Goal: Task Accomplishment & Management: Use online tool/utility

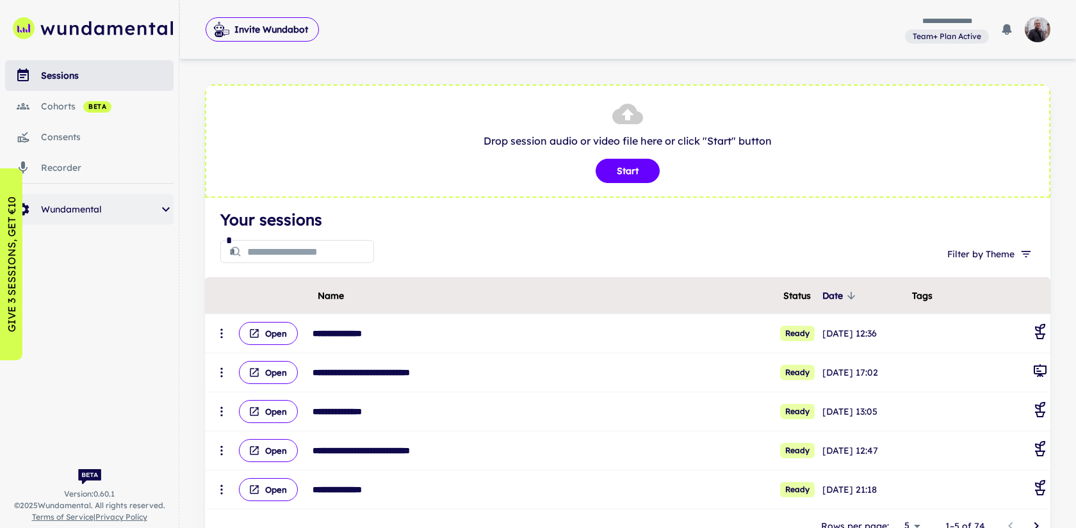
click at [105, 197] on div "Wundamental" at bounding box center [89, 209] width 168 height 31
click at [101, 375] on link "metrics" at bounding box center [89, 368] width 168 height 31
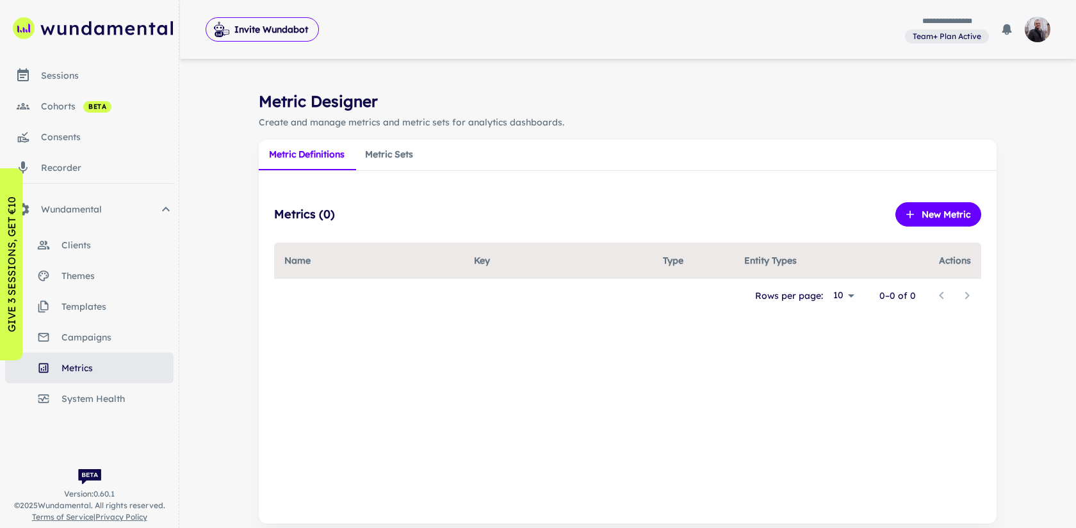
click at [427, 161] on div "Metric Definitions Metric Sets" at bounding box center [628, 155] width 738 height 31
click at [396, 163] on button "Metric Sets" at bounding box center [389, 155] width 69 height 31
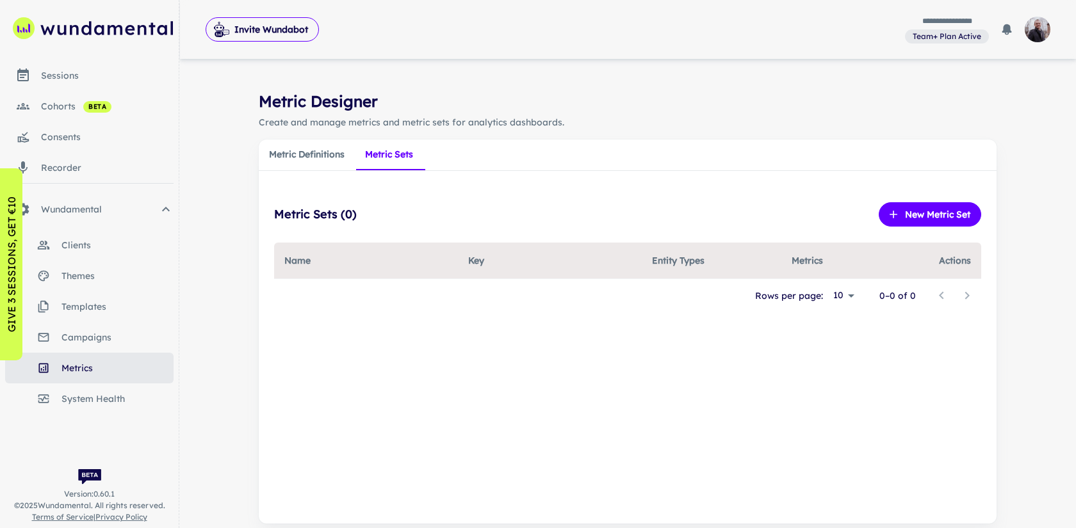
click at [327, 159] on button "Metric Definitions" at bounding box center [307, 155] width 96 height 31
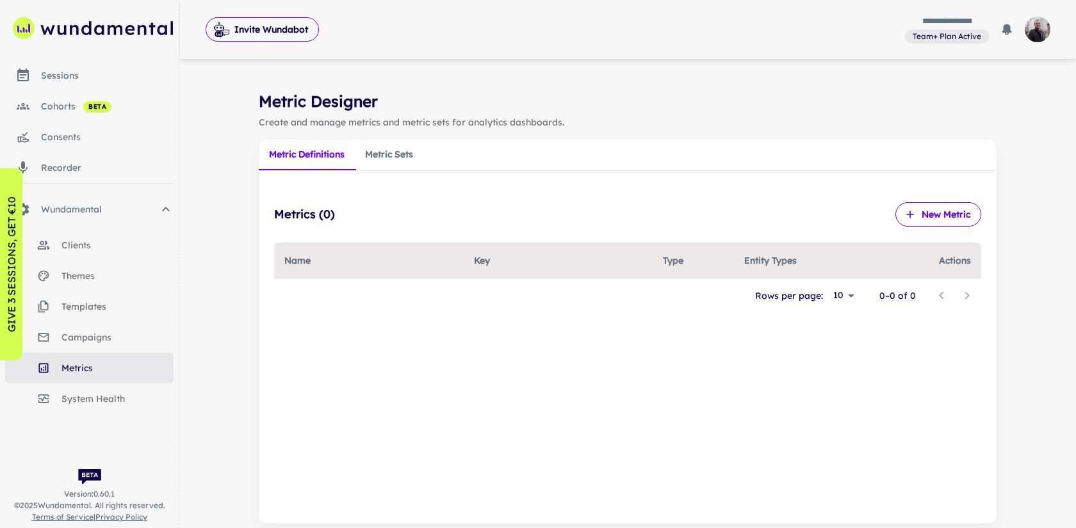
click at [938, 207] on button "New Metric" at bounding box center [938, 214] width 86 height 24
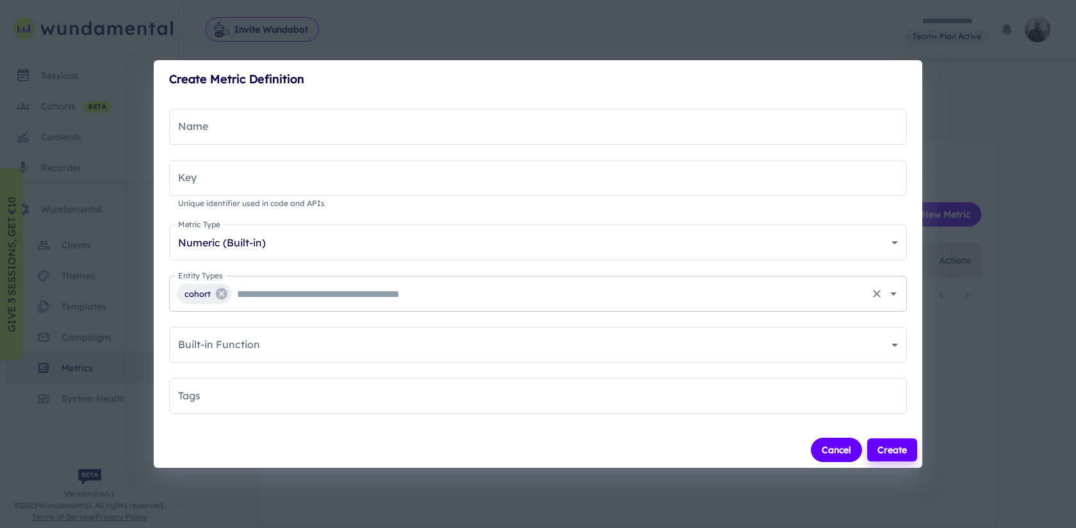
click at [392, 296] on input "Entity Types" at bounding box center [549, 294] width 631 height 24
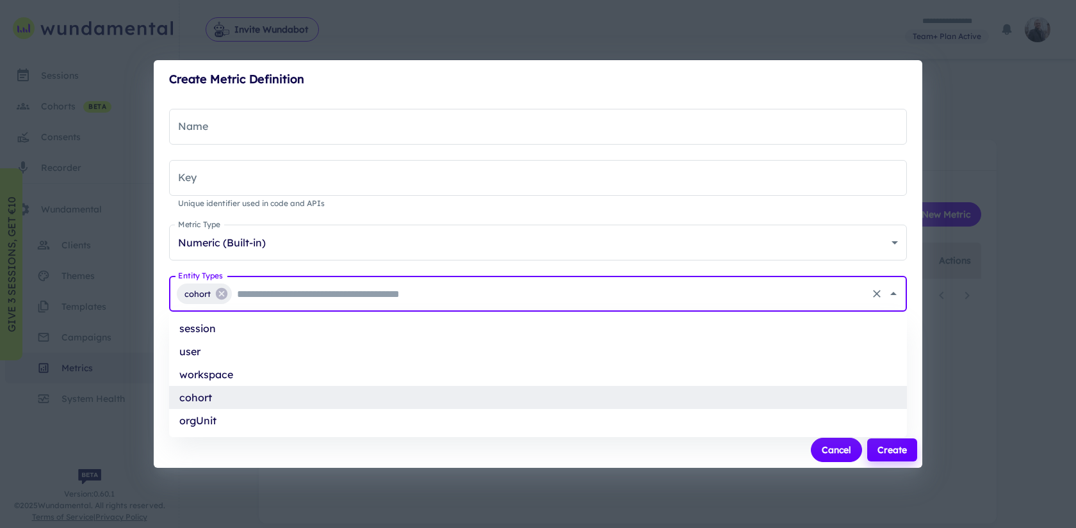
click at [339, 268] on div "**********" at bounding box center [538, 266] width 768 height 334
